Goal: Find contact information: Find contact information

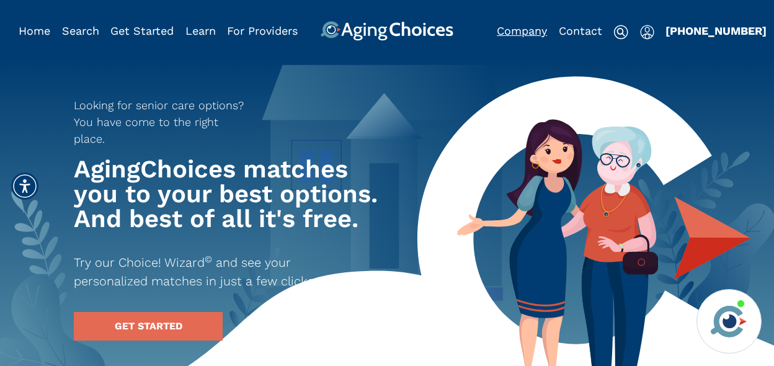
click at [527, 33] on link "Company" at bounding box center [522, 30] width 50 height 13
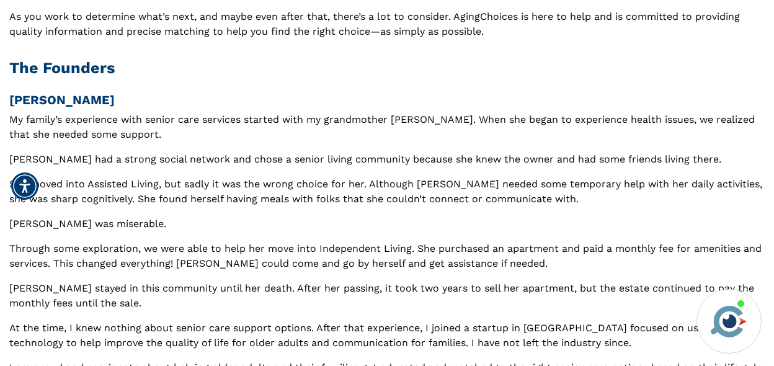
scroll to position [252, 0]
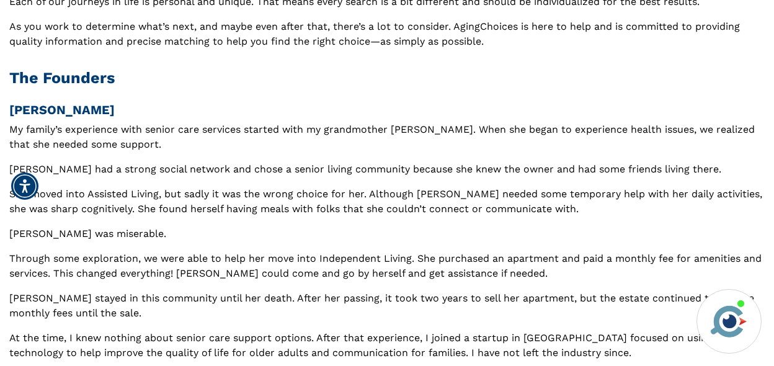
drag, startPoint x: 99, startPoint y: 113, endPoint x: -8, endPoint y: 110, distance: 107.3
copy h3 "[PERSON_NAME]"
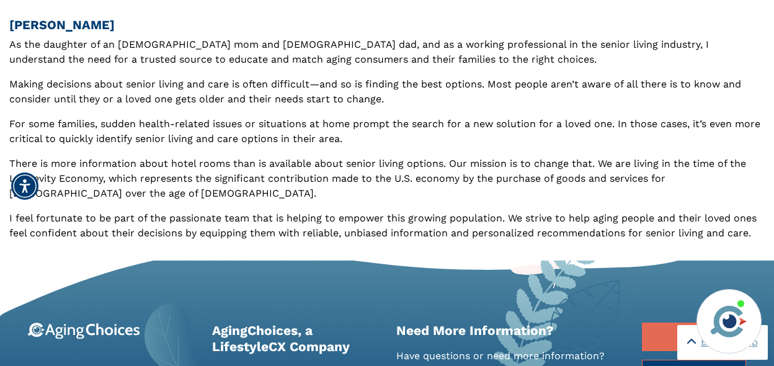
scroll to position [602, 0]
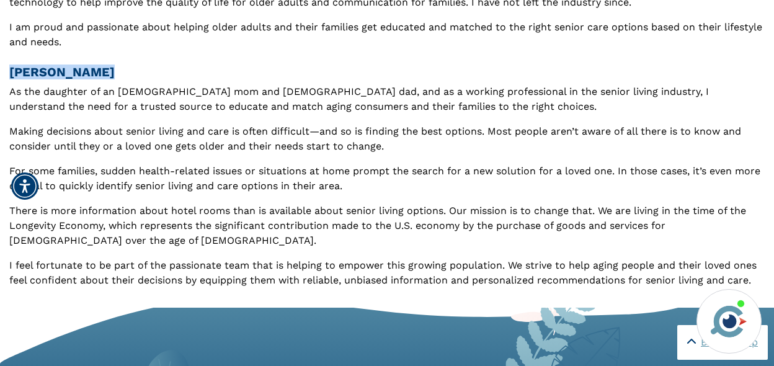
drag, startPoint x: 115, startPoint y: 71, endPoint x: -20, endPoint y: 69, distance: 135.2
click at [0, 69] on html "Home Search Browse Get Started Learn For Providers Company Contact Sign In Sign…" at bounding box center [387, 66] width 774 height 1336
copy h3 "[PERSON_NAME]"
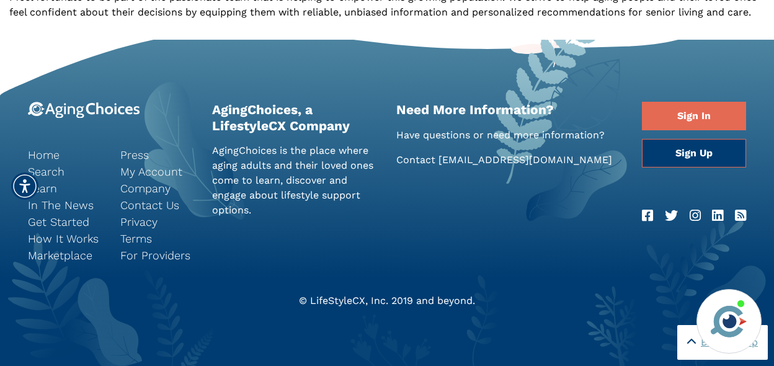
scroll to position [874, 0]
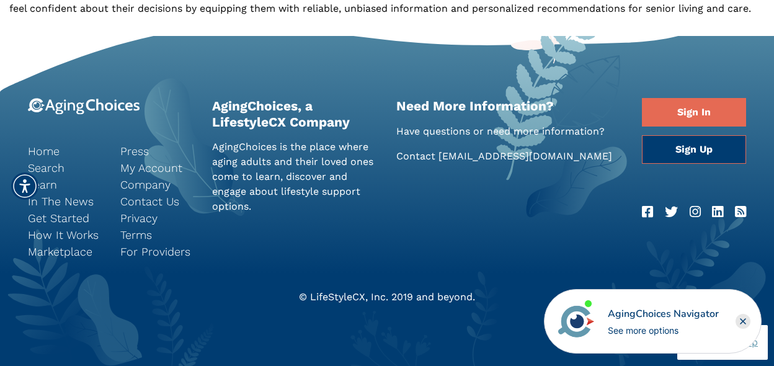
click at [720, 215] on icon "LinkedIn" at bounding box center [717, 211] width 11 height 13
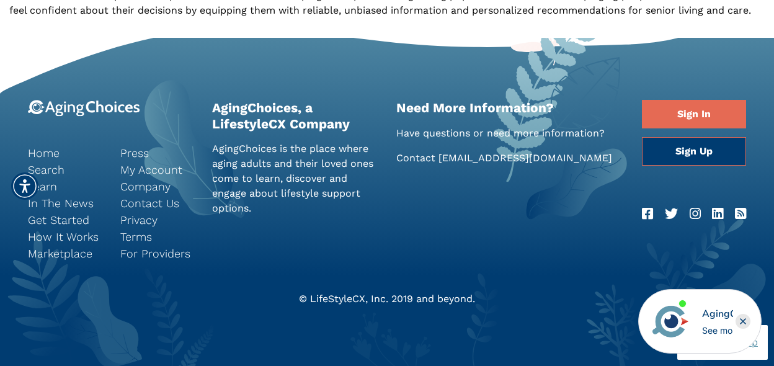
click at [696, 214] on icon "Instagram" at bounding box center [695, 213] width 11 height 13
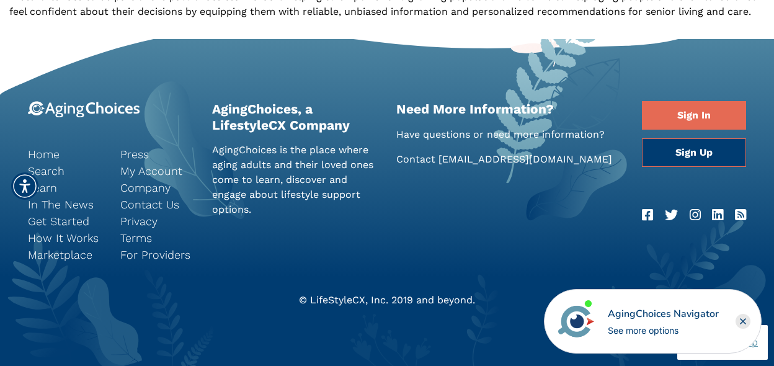
click at [717, 215] on icon "LinkedIn" at bounding box center [717, 214] width 11 height 13
